Goal: Navigation & Orientation: Find specific page/section

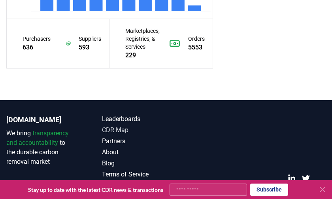
scroll to position [874, 0]
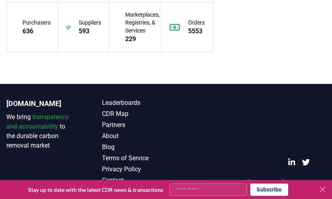
click at [325, 189] on icon at bounding box center [322, 189] width 9 height 9
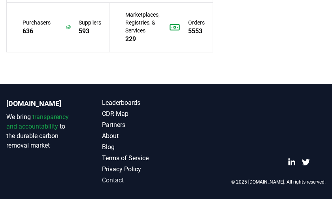
click at [121, 179] on link "Contact" at bounding box center [134, 180] width 64 height 9
click at [114, 134] on link "About" at bounding box center [134, 135] width 64 height 9
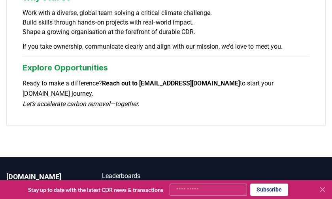
scroll to position [864, 0]
